Goal: Navigation & Orientation: Find specific page/section

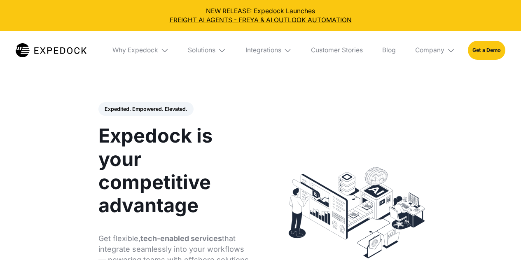
select select
click at [435, 52] on div "Company" at bounding box center [429, 50] width 29 height 8
click at [442, 79] on link "About Us" at bounding box center [434, 80] width 53 height 21
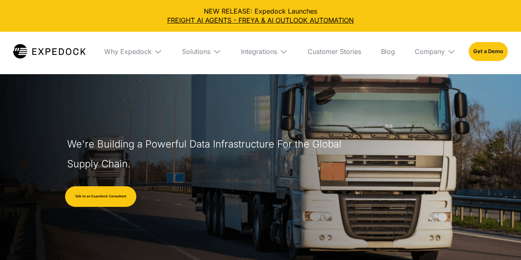
select select
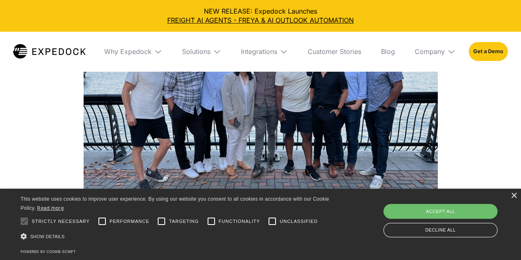
scroll to position [864, 0]
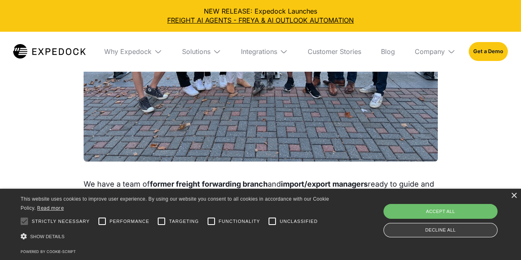
click at [422, 230] on div "Decline all" at bounding box center [440, 230] width 114 height 14
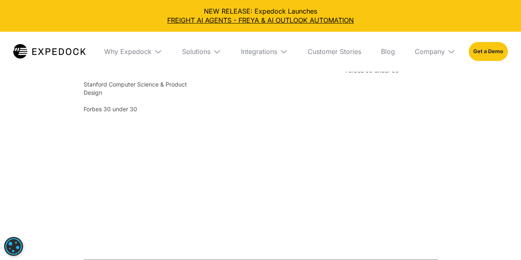
scroll to position [1564, 0]
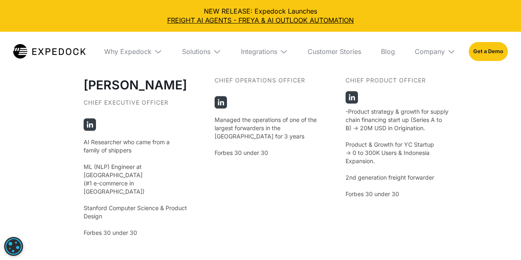
click at [91, 118] on img at bounding box center [90, 124] width 12 height 12
